Goal: Find specific page/section: Find specific page/section

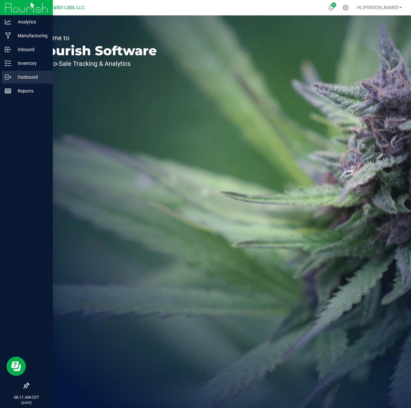
click at [9, 73] on div "Outbound" at bounding box center [27, 77] width 51 height 13
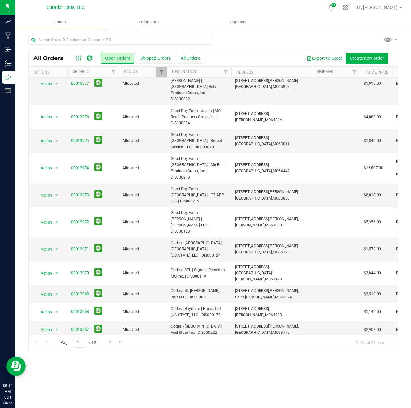
scroll to position [147, 0]
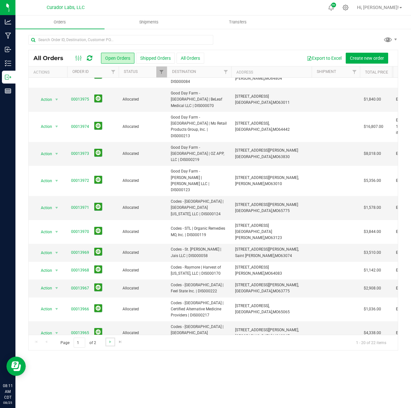
click at [109, 345] on link "Go to the next page" at bounding box center [109, 342] width 9 height 9
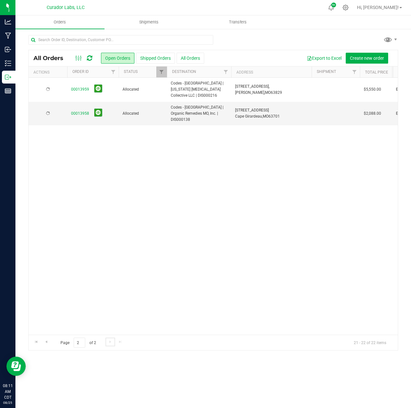
scroll to position [0, 0]
click at [349, 7] on icon at bounding box center [345, 7] width 7 height 7
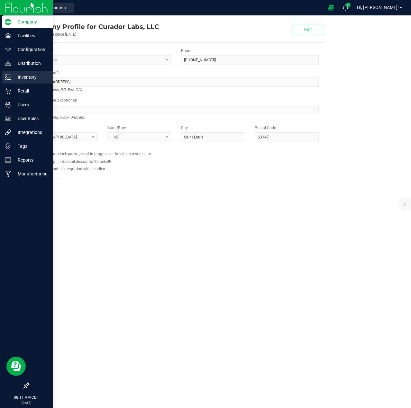
click at [13, 77] on p "Inventory" at bounding box center [30, 77] width 39 height 8
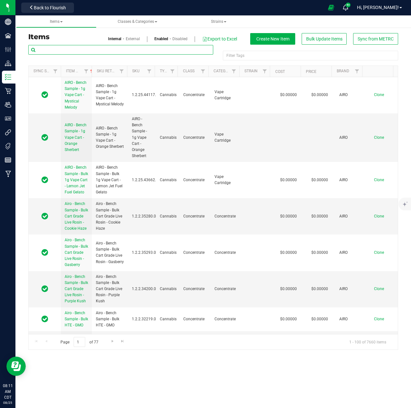
click at [87, 52] on input "text" at bounding box center [120, 50] width 185 height 10
type input "flora"
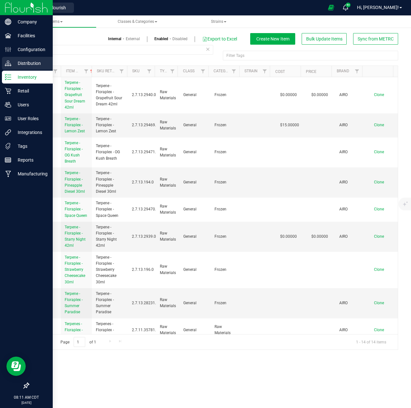
click at [15, 61] on p "Distribution" at bounding box center [30, 63] width 39 height 8
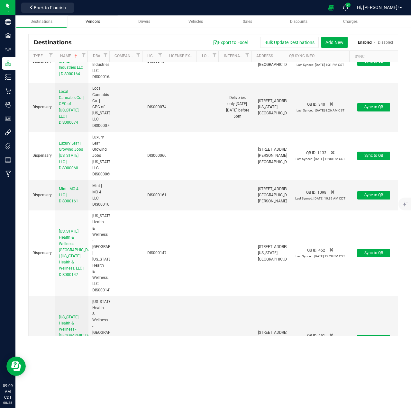
scroll to position [9590, 0]
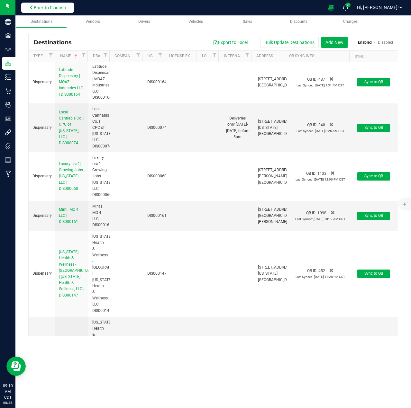
click at [44, 10] on span "Back to Flourish" at bounding box center [50, 7] width 32 height 5
